Goal: Task Accomplishment & Management: Manage account settings

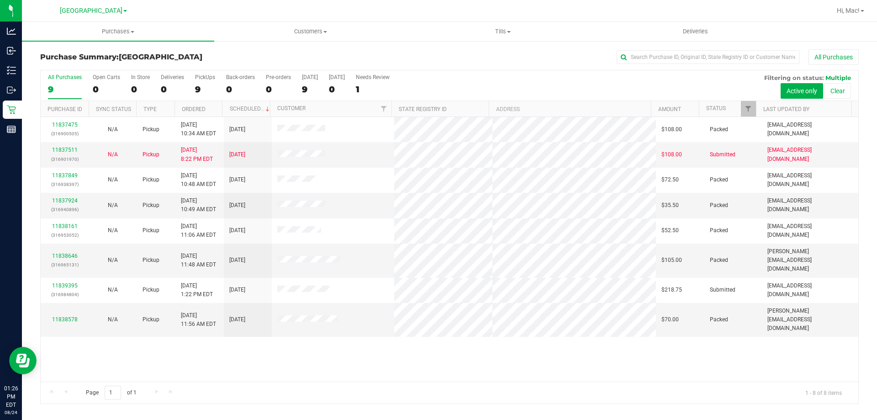
click at [221, 358] on div "11837475 (316900505) N/A Pickup [DATE] 10:34 AM EDT 8/24/2025 $108.00 Packed [E…" at bounding box center [450, 249] width 818 height 265
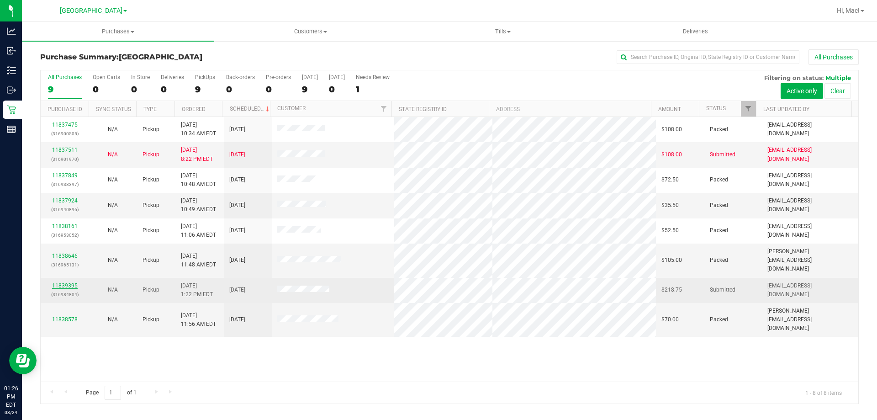
click at [69, 282] on link "11839395" at bounding box center [65, 285] width 26 height 6
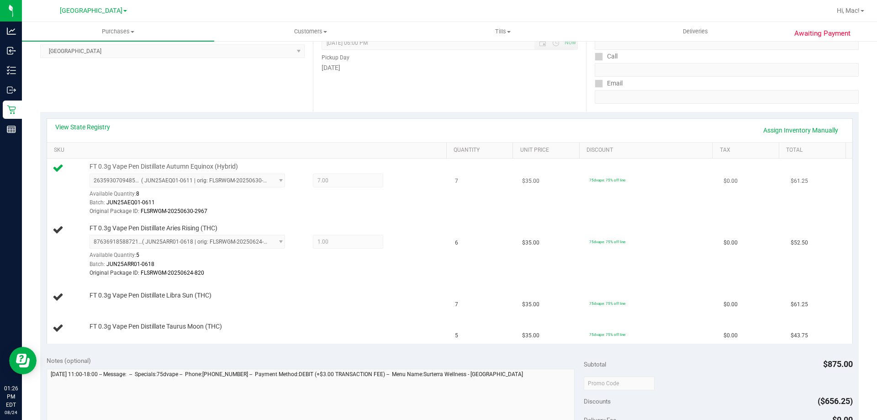
scroll to position [137, 0]
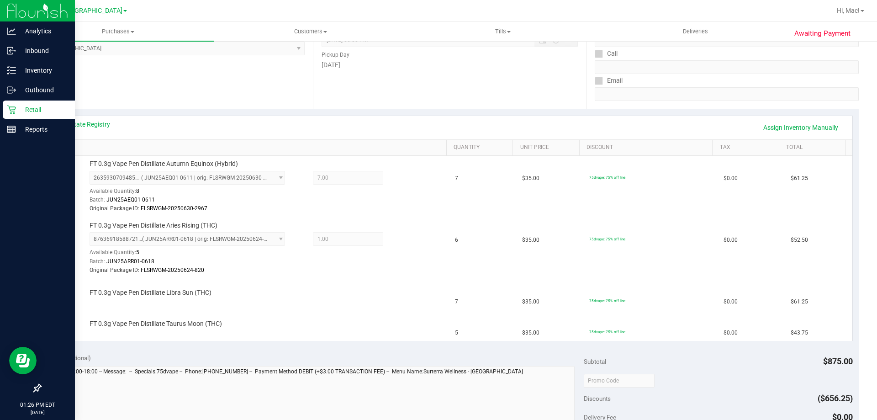
click at [20, 106] on p "Retail" at bounding box center [43, 109] width 55 height 11
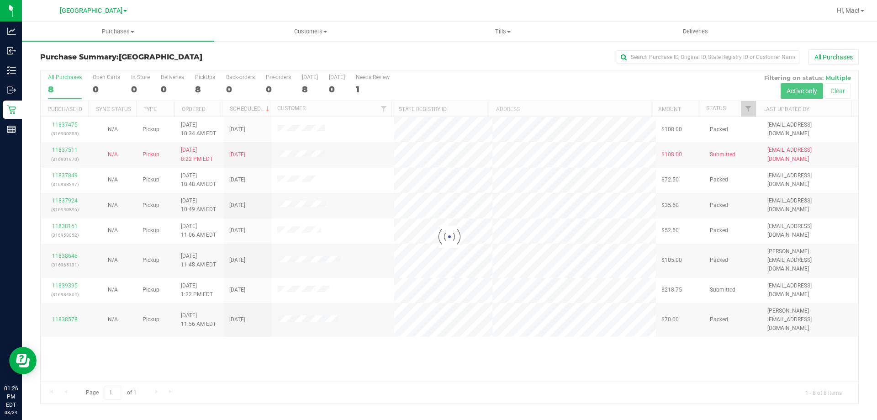
click at [510, 336] on div at bounding box center [450, 236] width 818 height 333
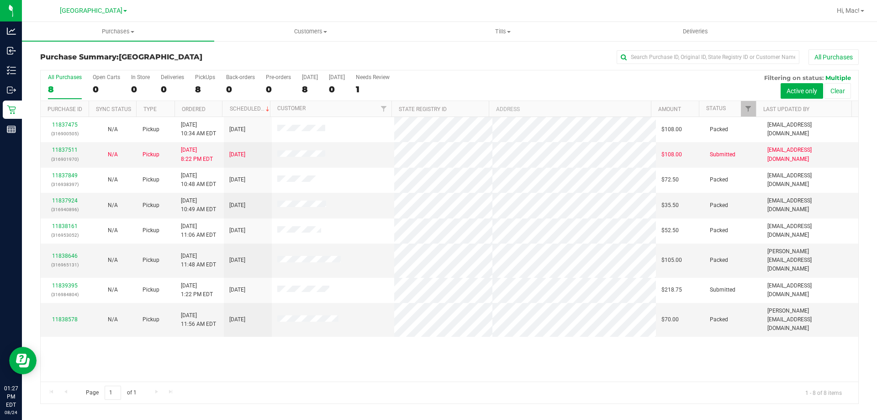
click at [321, 362] on div "11837475 (316900505) N/A Pickup [DATE] 10:34 AM EDT 8/24/2025 $108.00 Packed [E…" at bounding box center [450, 249] width 818 height 265
click at [343, 414] on div "Purchases Summary of purchases Fulfillment All purchases Customers All customer…" at bounding box center [449, 221] width 855 height 398
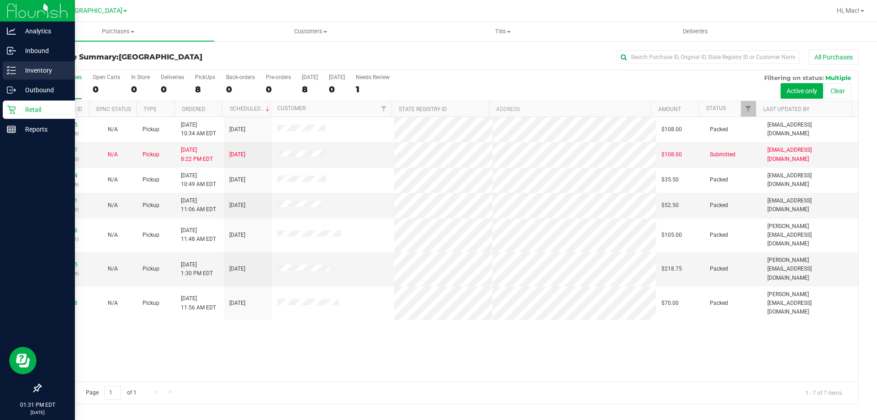
click at [34, 72] on p "Inventory" at bounding box center [43, 70] width 55 height 11
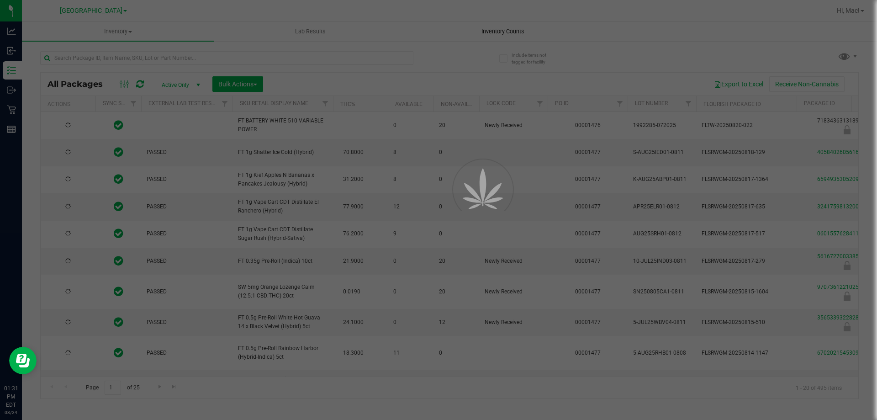
type input "[DATE]"
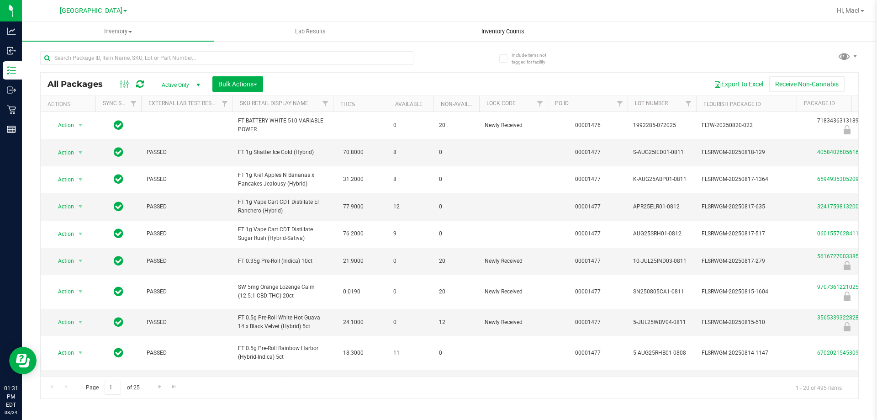
click at [494, 36] on uib-tab-heading "Inventory Counts" at bounding box center [502, 31] width 191 height 18
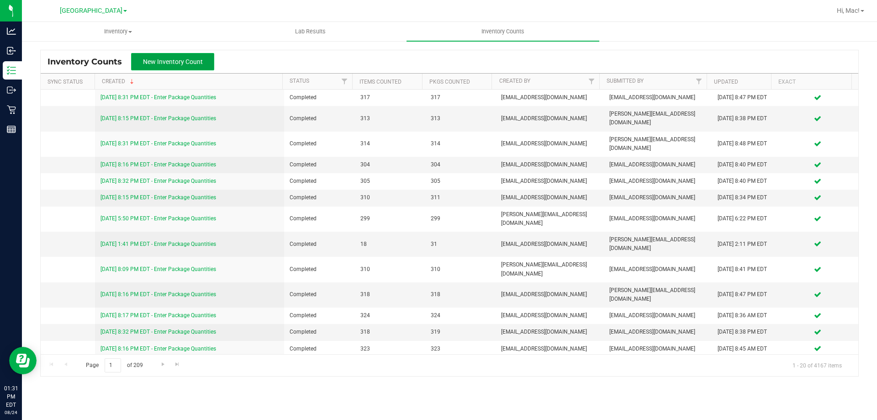
click at [194, 66] on button "New Inventory Count" at bounding box center [172, 61] width 83 height 17
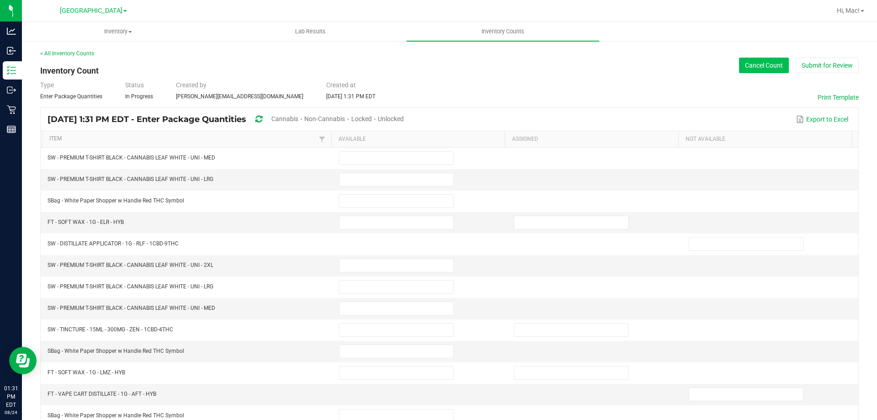
click at [764, 66] on button "Cancel Count" at bounding box center [764, 66] width 50 height 16
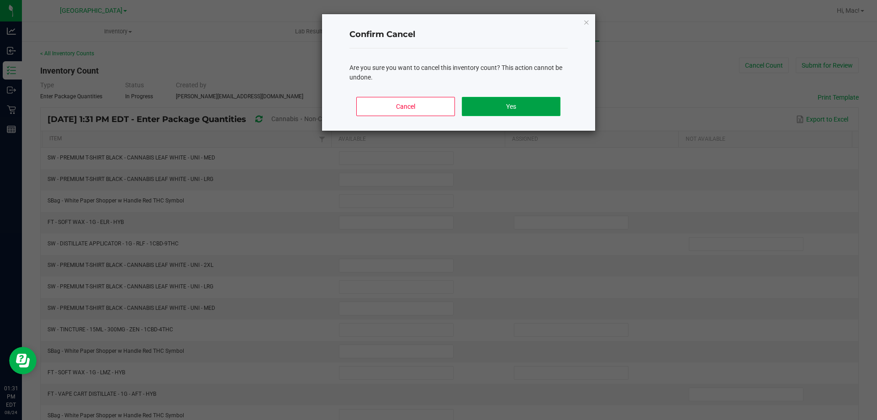
click at [497, 106] on button "Yes" at bounding box center [511, 106] width 98 height 19
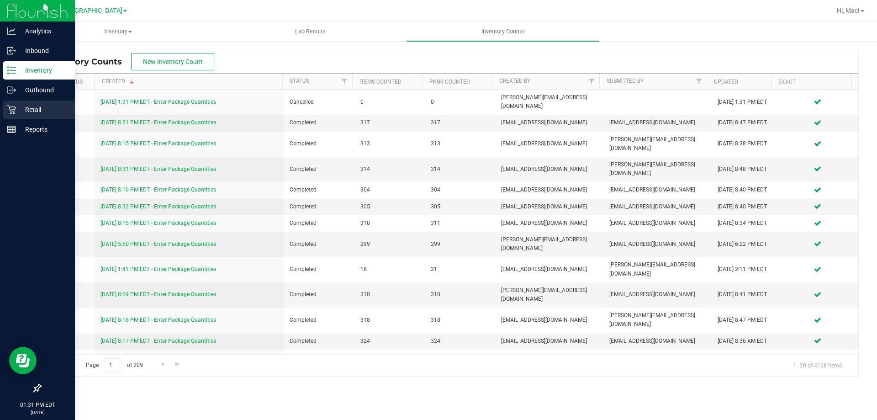
click at [16, 108] on icon at bounding box center [11, 110] width 9 height 9
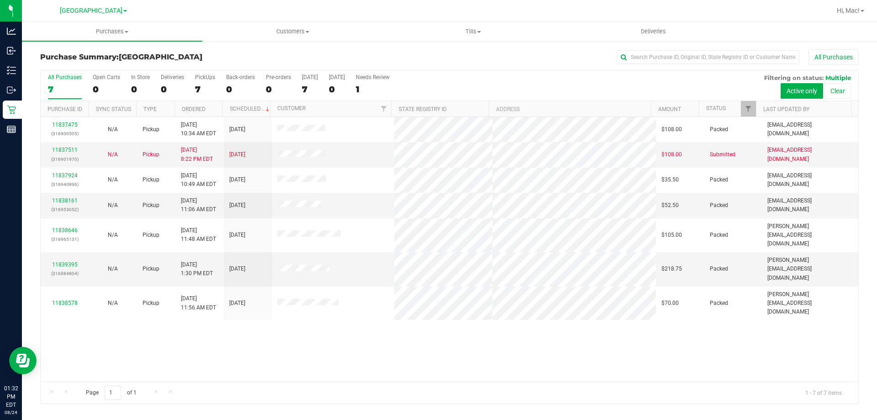
click at [419, 312] on div "11837475 (316900505) N/A Pickup [DATE] 10:34 AM EDT 8/24/2025 $108.00 Packed [E…" at bounding box center [450, 249] width 818 height 265
click at [299, 352] on div "11837475 (316900505) N/A Pickup [DATE] 10:34 AM EDT 8/24/2025 $108.00 Packed [E…" at bounding box center [450, 249] width 818 height 265
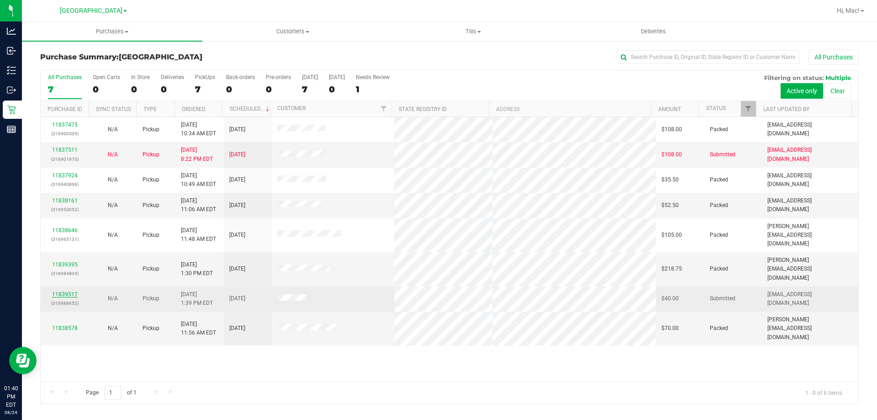
click at [74, 291] on link "11839517" at bounding box center [65, 294] width 26 height 6
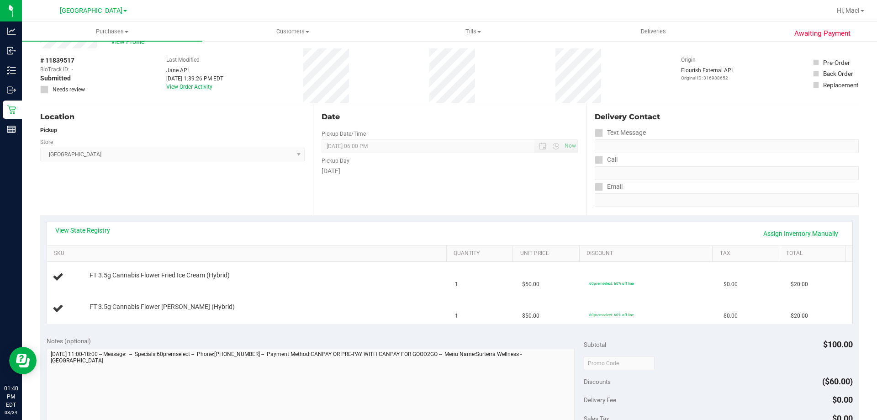
scroll to position [46, 0]
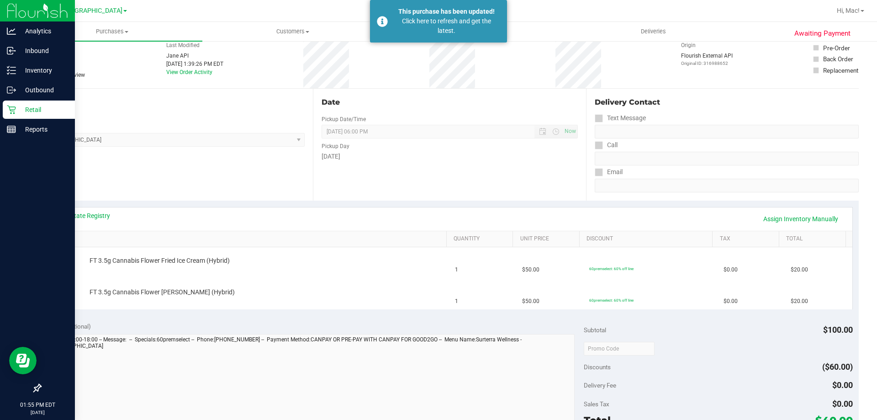
click at [10, 109] on icon at bounding box center [11, 110] width 9 height 9
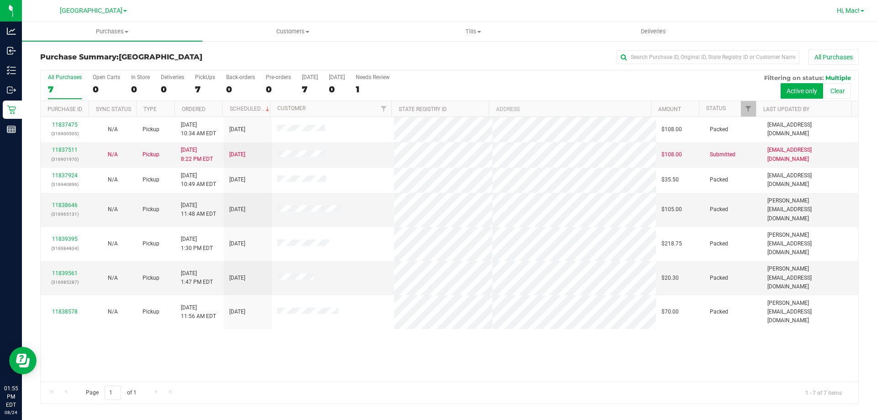
click at [849, 11] on span "Hi, Mac!" at bounding box center [848, 10] width 23 height 7
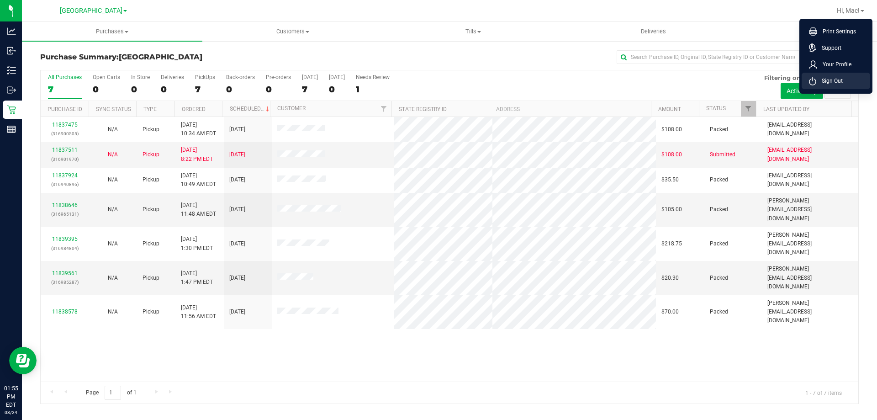
click at [839, 81] on span "Sign Out" at bounding box center [830, 80] width 27 height 9
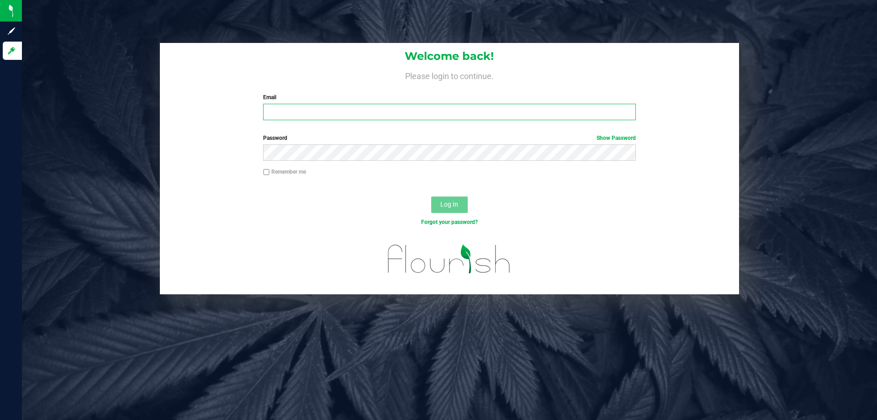
click at [383, 115] on input "Email" at bounding box center [449, 112] width 372 height 16
type input "[EMAIL_ADDRESS][DOMAIN_NAME]"
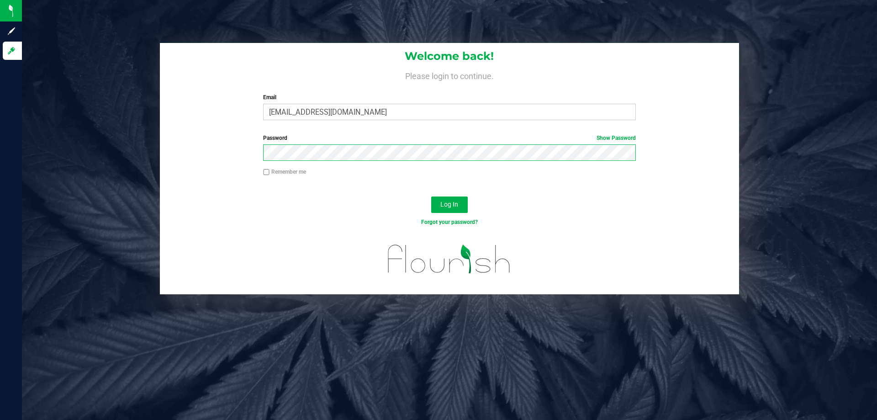
click at [431, 196] on button "Log In" at bounding box center [449, 204] width 37 height 16
